Goal: Task Accomplishment & Management: Manage account settings

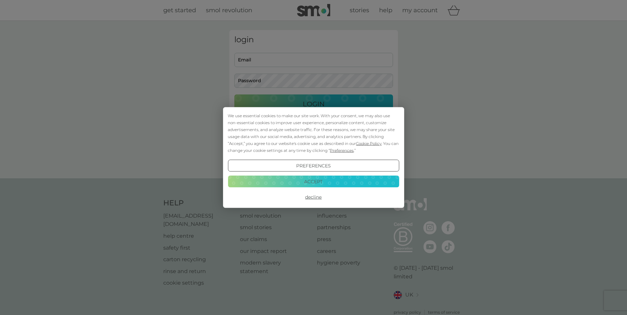
type input "ruth.allison@kaplan.com"
click at [324, 179] on button "Accept" at bounding box center [313, 182] width 171 height 12
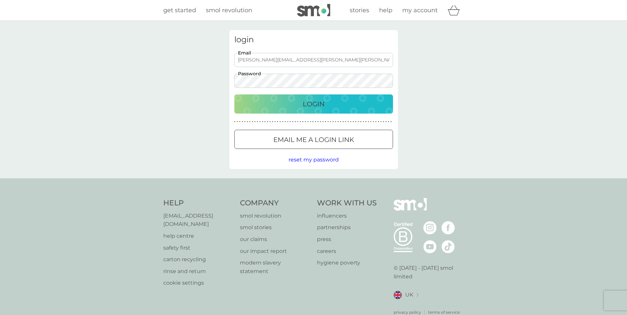
click at [323, 103] on p "Login" at bounding box center [314, 104] width 22 height 11
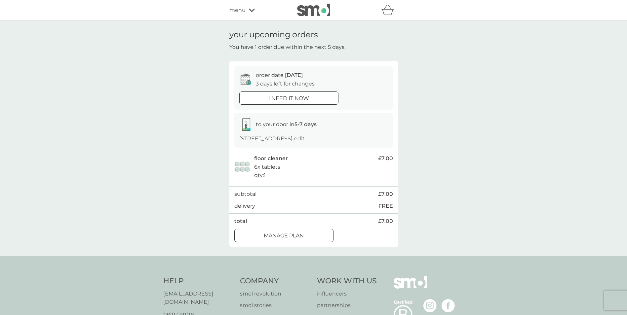
click at [321, 239] on div "Manage plan" at bounding box center [284, 236] width 99 height 9
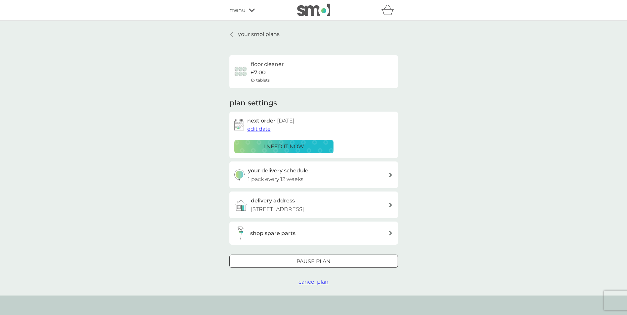
click at [373, 180] on div "your delivery schedule 1 pack every 12 weeks" at bounding box center [318, 175] width 141 height 17
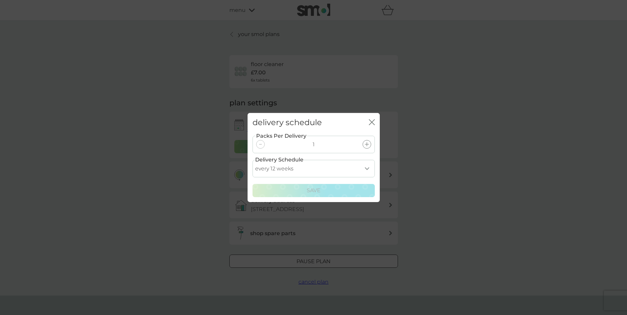
click at [367, 168] on select "every 1 week every 2 weeks every 3 weeks every 4 weeks every 5 weeks every 6 we…" at bounding box center [314, 169] width 122 height 18
select select "140"
click at [253, 160] on select "every 1 week every 2 weeks every 3 weeks every 4 weeks every 5 weeks every 6 we…" at bounding box center [314, 169] width 122 height 18
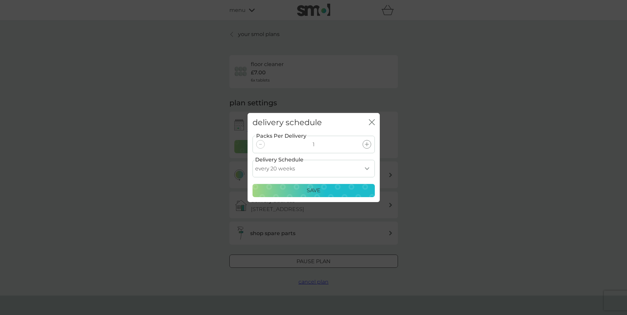
click at [347, 191] on div "Save" at bounding box center [314, 190] width 114 height 9
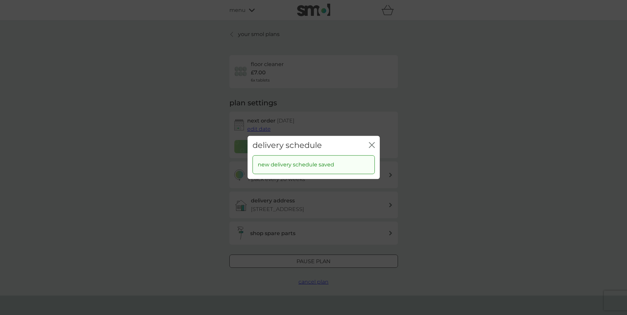
click at [371, 146] on icon "close" at bounding box center [372, 145] width 6 height 6
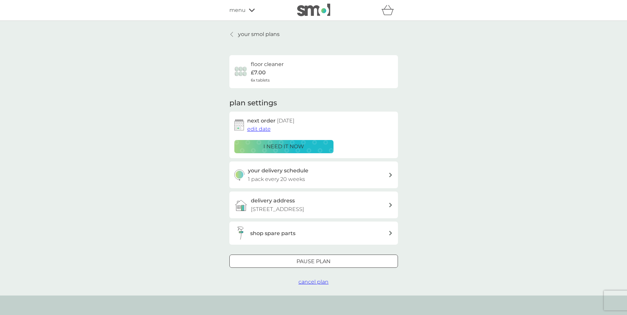
click at [260, 129] on span "edit date" at bounding box center [258, 129] width 23 height 6
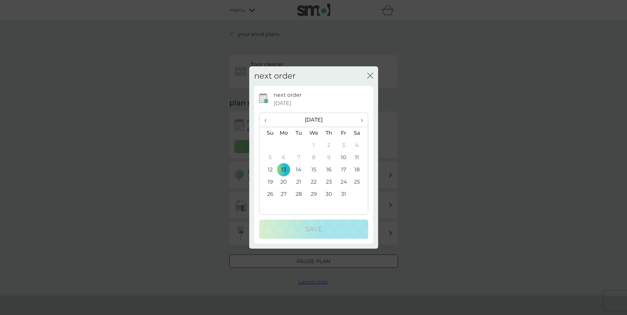
click at [360, 120] on span "›" at bounding box center [359, 120] width 7 height 14
click at [285, 171] on td "15" at bounding box center [283, 170] width 15 height 12
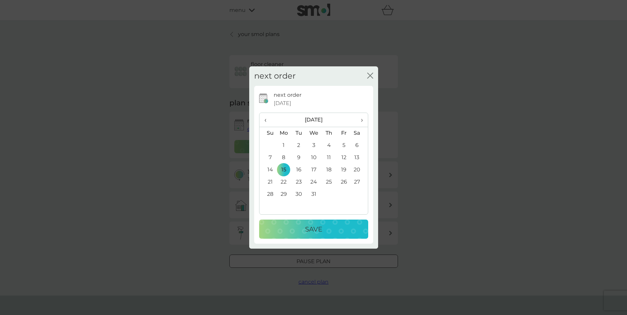
click at [302, 229] on div "Save" at bounding box center [314, 229] width 96 height 11
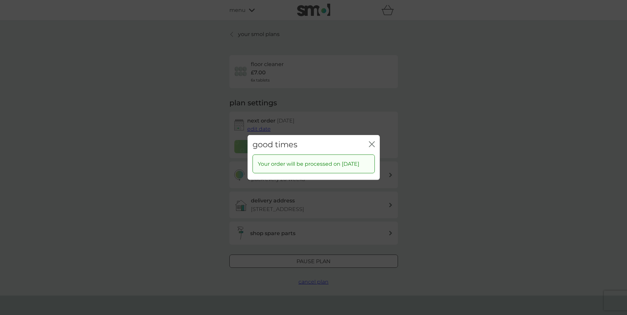
click at [372, 142] on icon "close" at bounding box center [370, 144] width 3 height 5
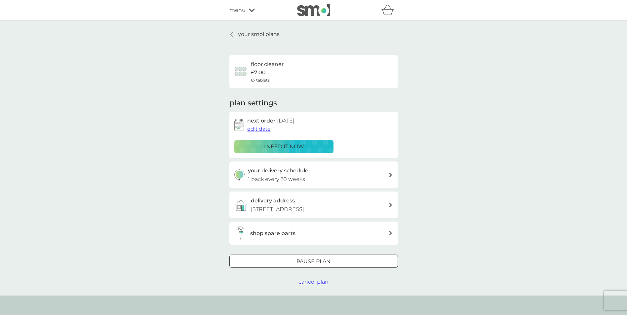
click at [248, 35] on p "your smol plans" at bounding box center [259, 34] width 42 height 9
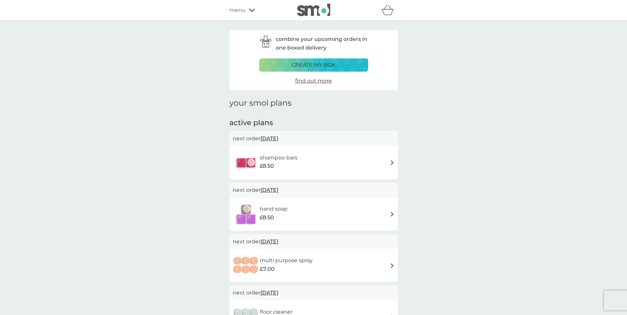
click at [391, 163] on img at bounding box center [392, 162] width 5 height 5
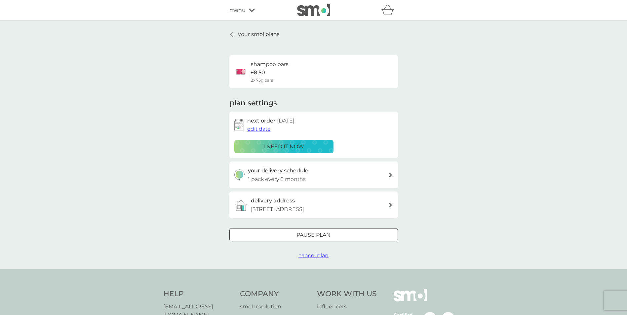
click at [262, 131] on span "edit date" at bounding box center [258, 129] width 23 height 6
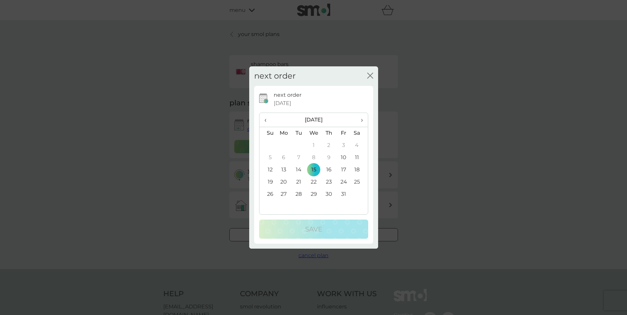
click at [363, 121] on th "›" at bounding box center [359, 120] width 17 height 14
click at [299, 169] on td "13" at bounding box center [298, 170] width 15 height 12
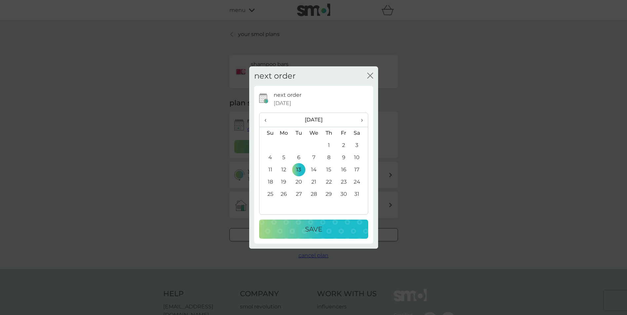
click at [307, 234] on p "Save" at bounding box center [313, 229] width 17 height 11
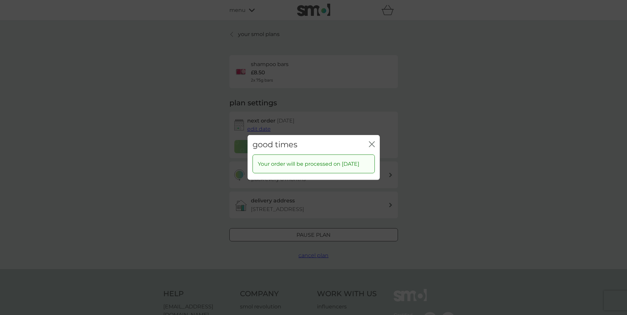
click at [371, 142] on icon "close" at bounding box center [372, 145] width 6 height 6
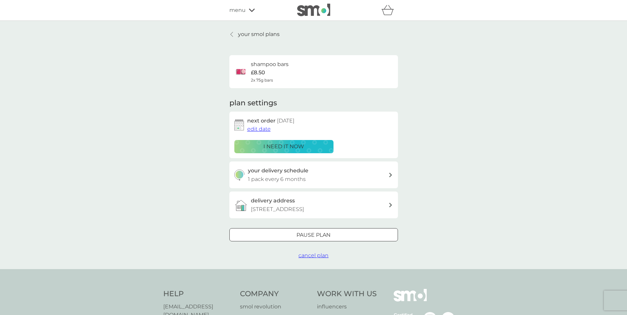
click at [255, 34] on p "your smol plans" at bounding box center [259, 34] width 42 height 9
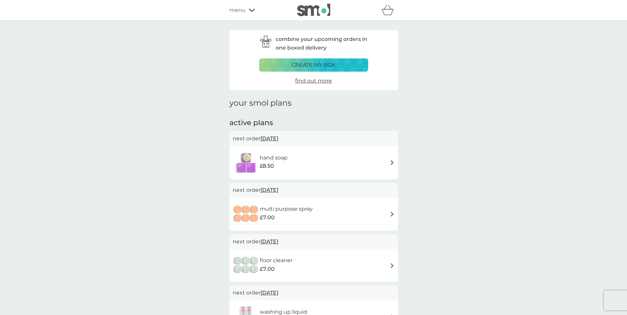
click at [391, 161] on img at bounding box center [392, 162] width 5 height 5
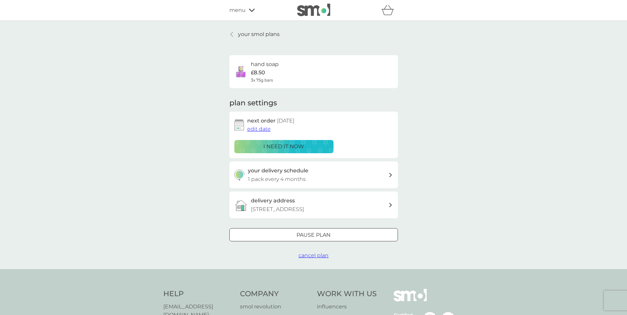
click at [265, 130] on span "edit date" at bounding box center [258, 129] width 23 height 6
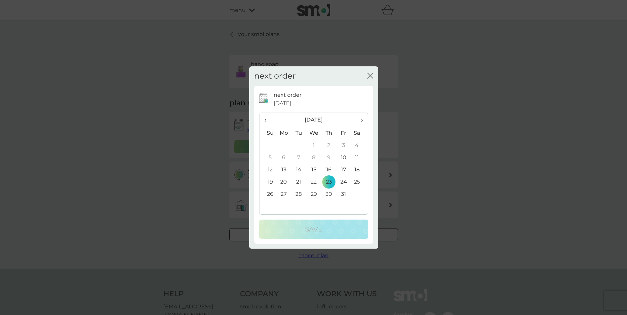
click at [371, 74] on icon "close" at bounding box center [370, 76] width 6 height 6
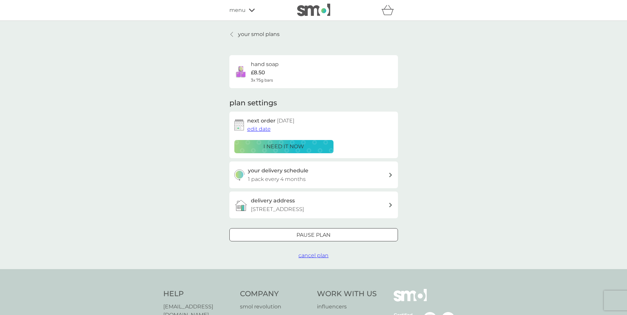
click at [264, 130] on span "edit date" at bounding box center [258, 129] width 23 height 6
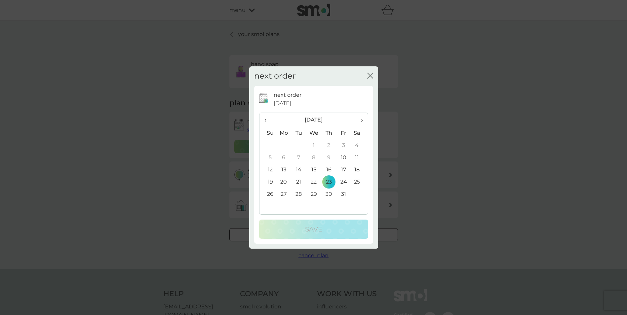
click at [362, 122] on span "›" at bounding box center [359, 120] width 7 height 14
click at [287, 169] on td "15" at bounding box center [283, 170] width 15 height 12
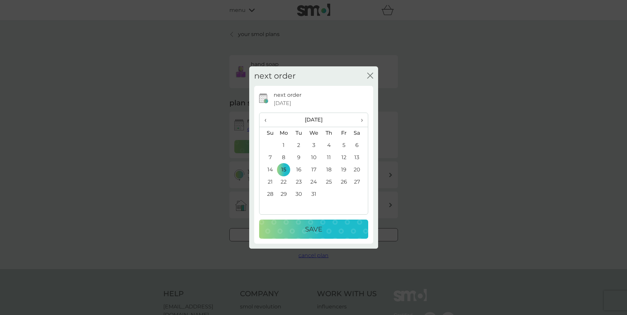
click at [296, 229] on div "Save" at bounding box center [314, 229] width 96 height 11
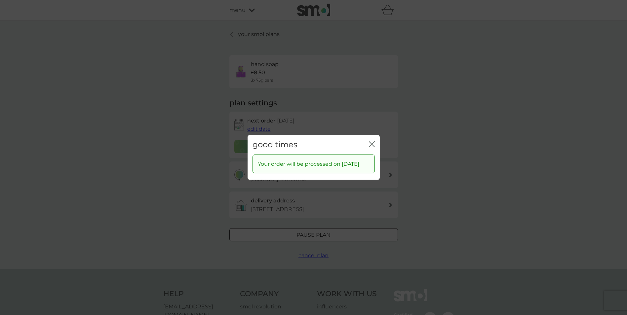
click at [373, 142] on icon "close" at bounding box center [372, 145] width 6 height 6
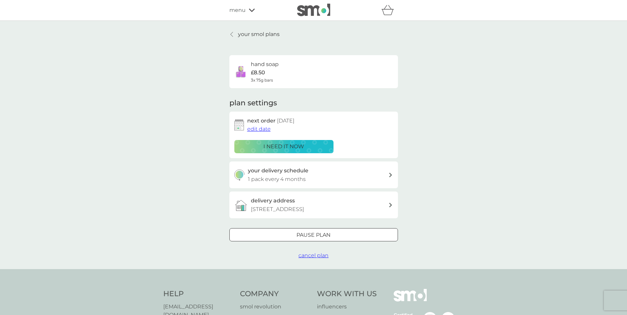
click at [261, 35] on p "your smol plans" at bounding box center [259, 34] width 42 height 9
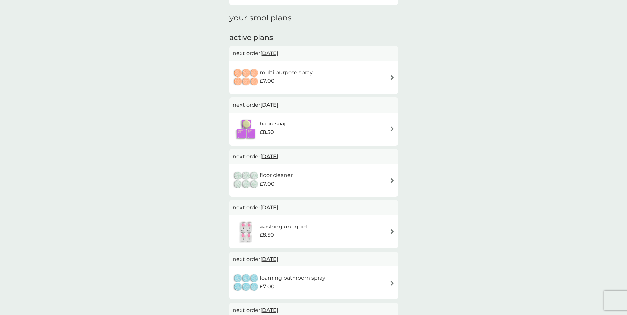
scroll to position [85, 0]
click at [322, 74] on div "multi purpose spray £7.00" at bounding box center [314, 78] width 162 height 23
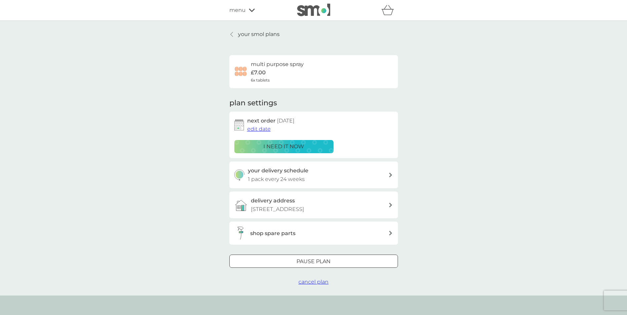
click at [267, 129] on span "edit date" at bounding box center [258, 129] width 23 height 6
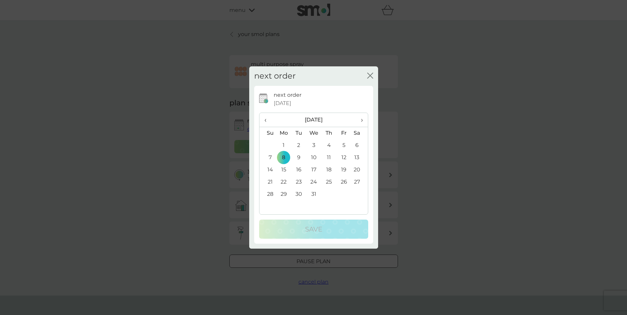
click at [285, 171] on td "15" at bounding box center [283, 170] width 15 height 12
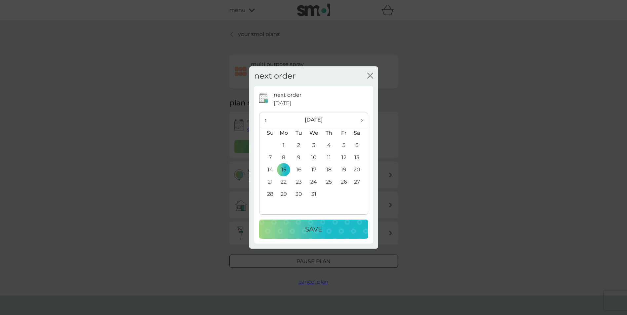
click at [306, 232] on p "Save" at bounding box center [313, 229] width 17 height 11
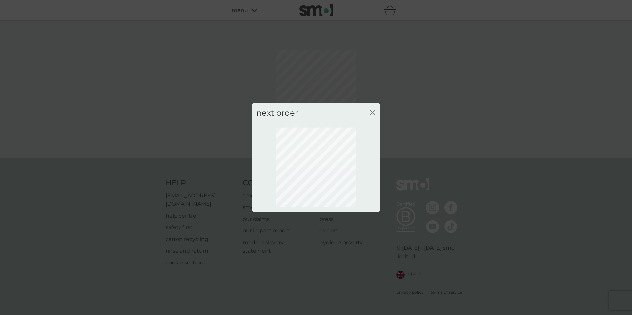
click at [373, 113] on icon "close" at bounding box center [374, 112] width 3 height 5
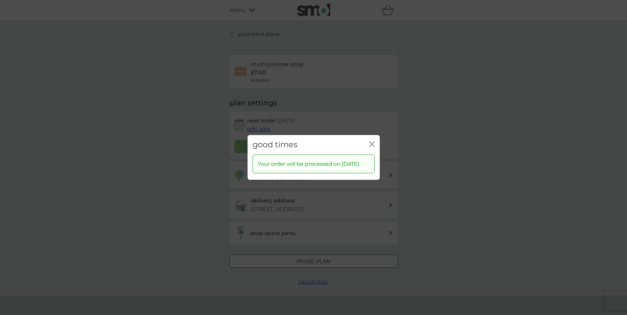
click at [373, 142] on icon "close" at bounding box center [372, 145] width 6 height 6
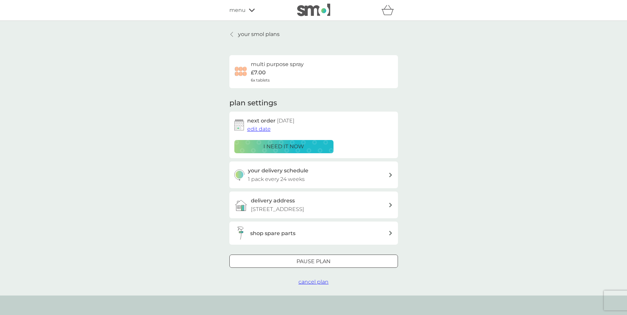
click at [233, 33] on div at bounding box center [232, 34] width 5 height 5
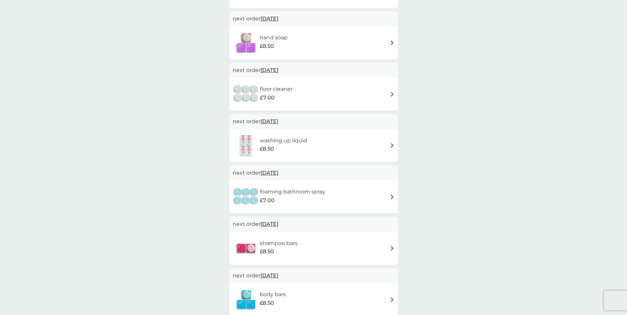
scroll to position [173, 0]
click at [278, 121] on span "[DATE]" at bounding box center [270, 120] width 18 height 13
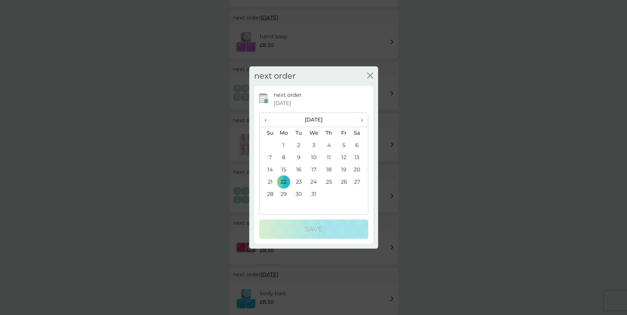
click at [284, 168] on td "15" at bounding box center [283, 170] width 15 height 12
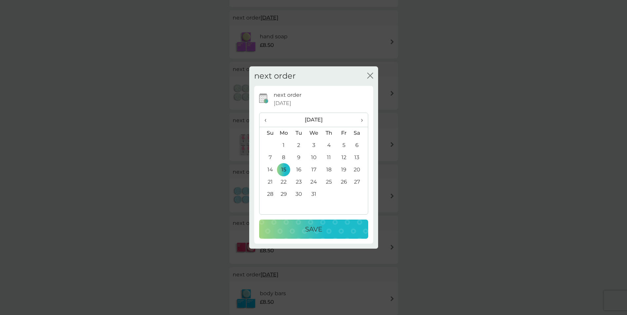
click at [296, 231] on div "Save" at bounding box center [314, 229] width 96 height 11
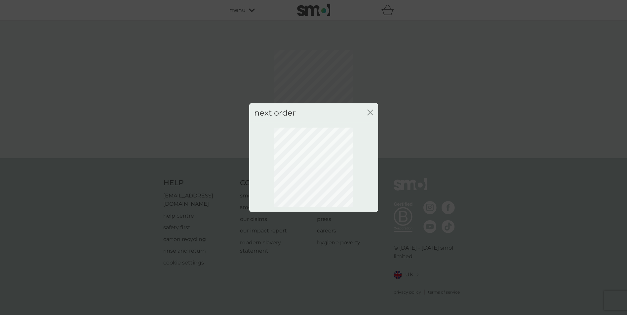
scroll to position [0, 0]
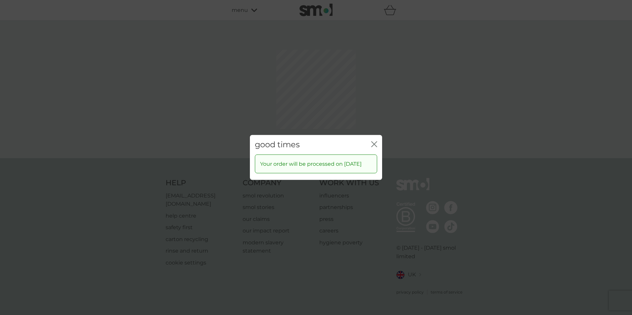
click at [372, 112] on div "good times close Your order will be processed on [DATE]" at bounding box center [316, 157] width 632 height 315
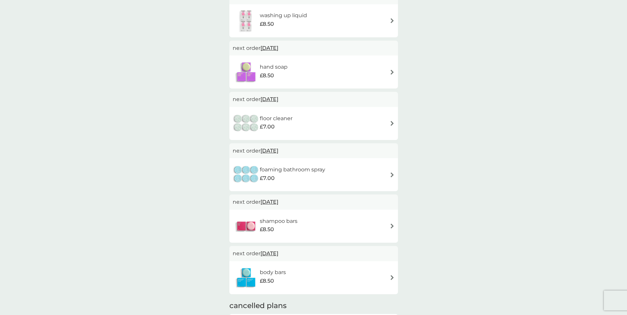
scroll to position [195, 0]
click at [278, 151] on span "[DATE]" at bounding box center [270, 150] width 18 height 13
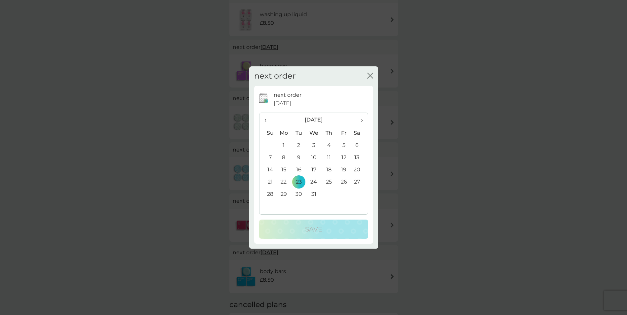
click at [362, 122] on span "›" at bounding box center [359, 120] width 7 height 14
click at [298, 170] on td "13" at bounding box center [298, 170] width 15 height 12
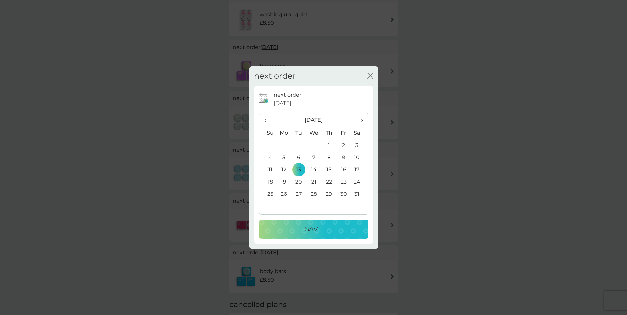
click at [301, 234] on div "Save" at bounding box center [314, 229] width 96 height 11
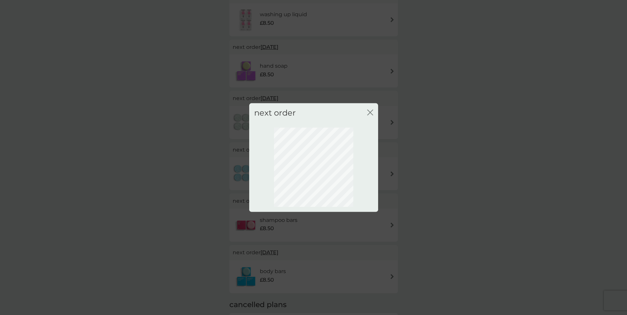
scroll to position [0, 0]
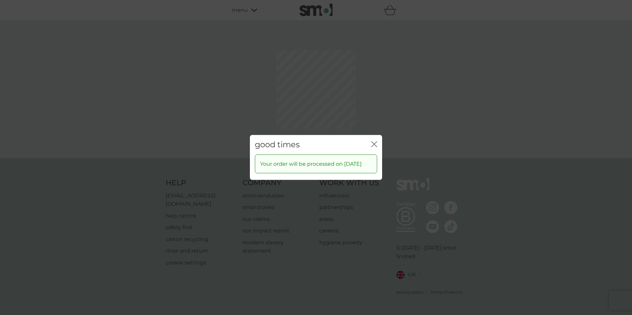
click at [374, 112] on div "good times close Your order will be processed on [DATE]" at bounding box center [316, 157] width 632 height 315
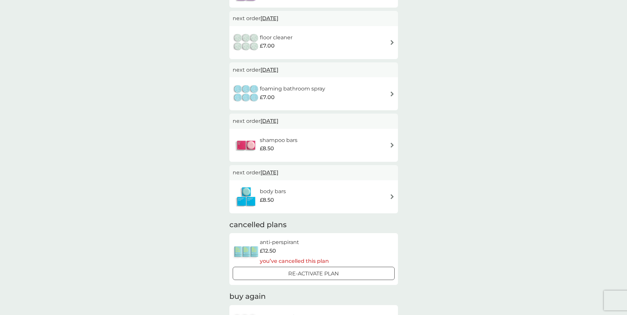
scroll to position [230, 0]
